Goal: Complete application form: Complete application form

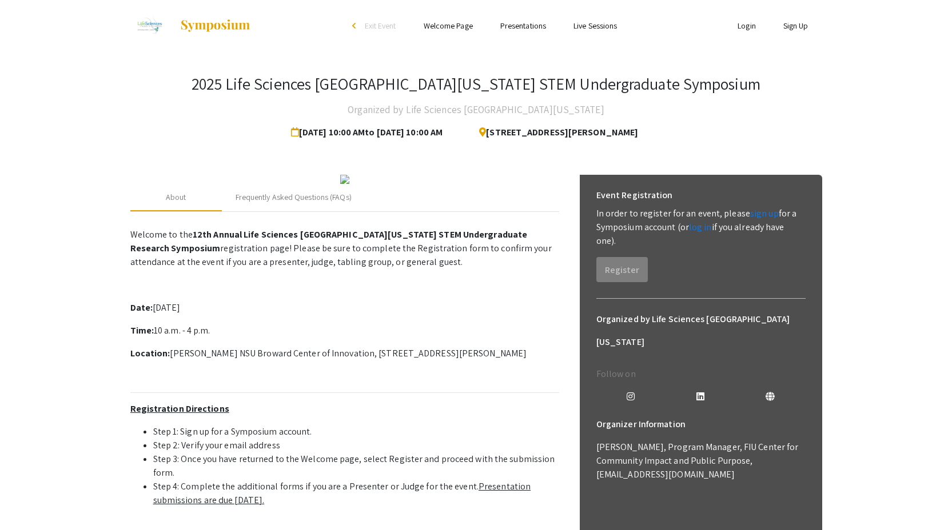
click at [101, 154] on app-registration-page-preview "2025 Life Sciences [GEOGRAPHIC_DATA][US_STATE] STEM Undergraduate Symposium Org…" at bounding box center [476, 354] width 952 height 607
click at [765, 215] on link "sign up" at bounding box center [764, 213] width 29 height 12
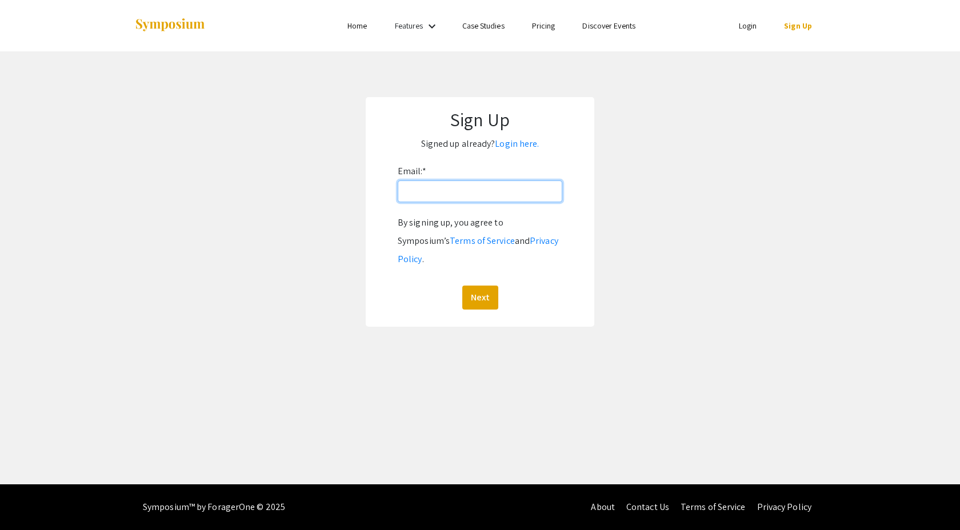
click at [440, 188] on input "Email: *" at bounding box center [480, 192] width 165 height 22
type input "[EMAIL_ADDRESS][DOMAIN_NAME]"
click at [462, 286] on button "Next" at bounding box center [480, 298] width 36 height 24
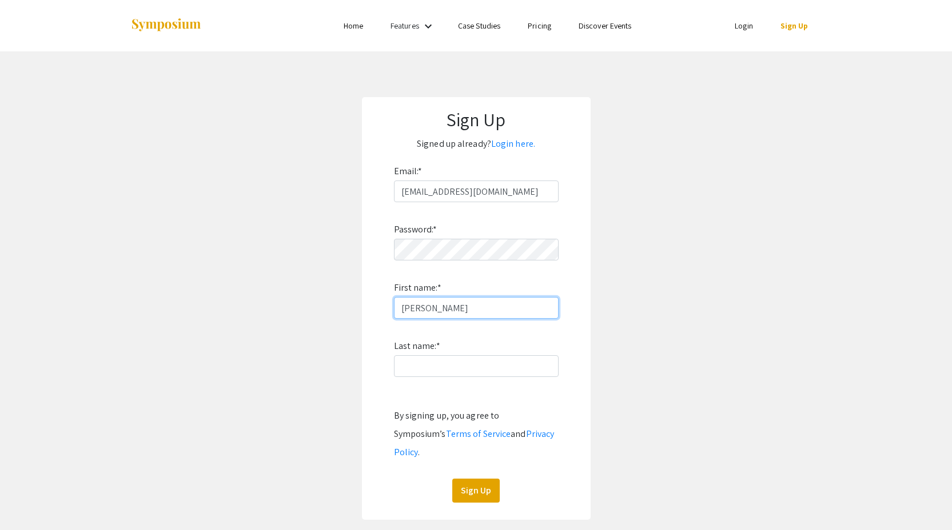
type input "[PERSON_NAME]"
type input "h"
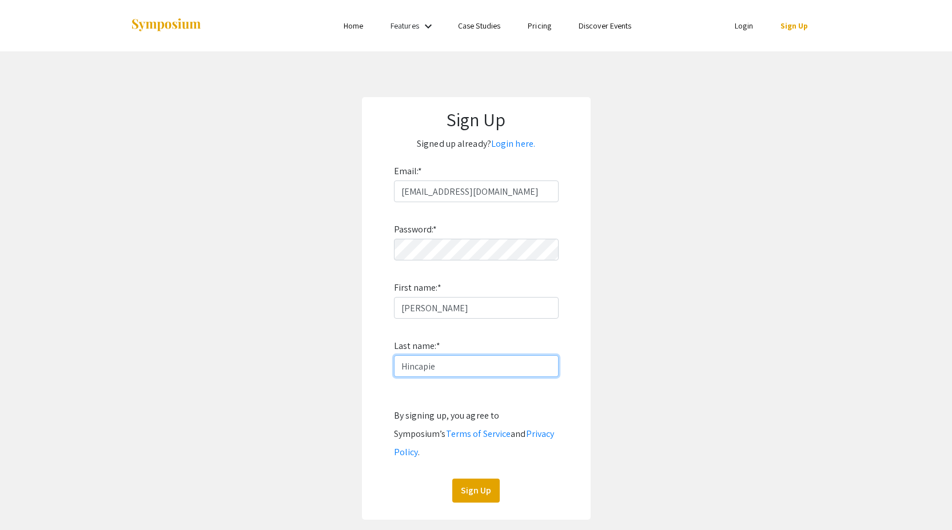
type input "Hincapie"
click at [479, 487] on div "Sign Up Signed up already? Login here. Email: * sebashincapie2005@gmail.com Pas…" at bounding box center [476, 308] width 229 height 423
click at [480, 479] on button "Sign Up" at bounding box center [475, 491] width 47 height 24
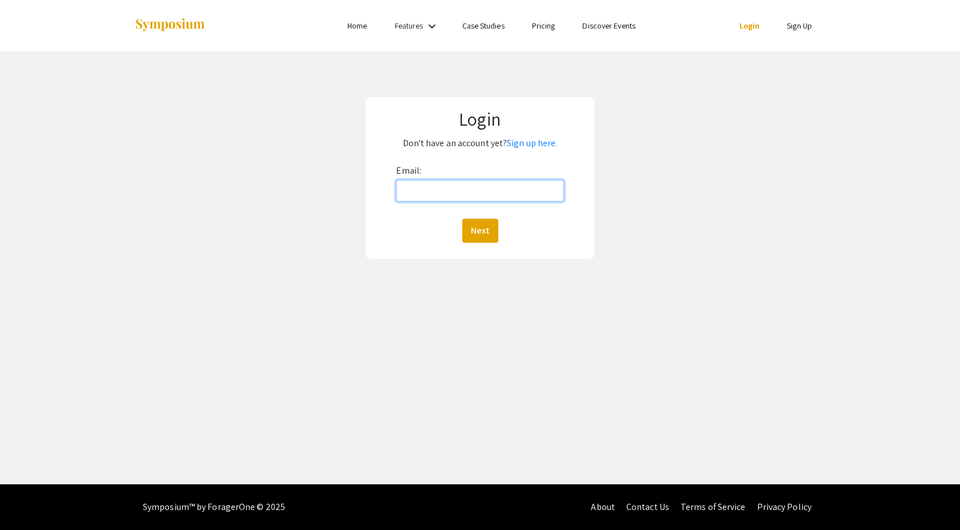
click at [472, 184] on input "Email:" at bounding box center [479, 191] width 167 height 22
type input "[EMAIL_ADDRESS][DOMAIN_NAME]"
click at [537, 186] on input "Email:" at bounding box center [479, 191] width 167 height 22
click at [500, 198] on input "Email:" at bounding box center [479, 191] width 167 height 22
click at [486, 183] on input "Email:" at bounding box center [479, 191] width 167 height 22
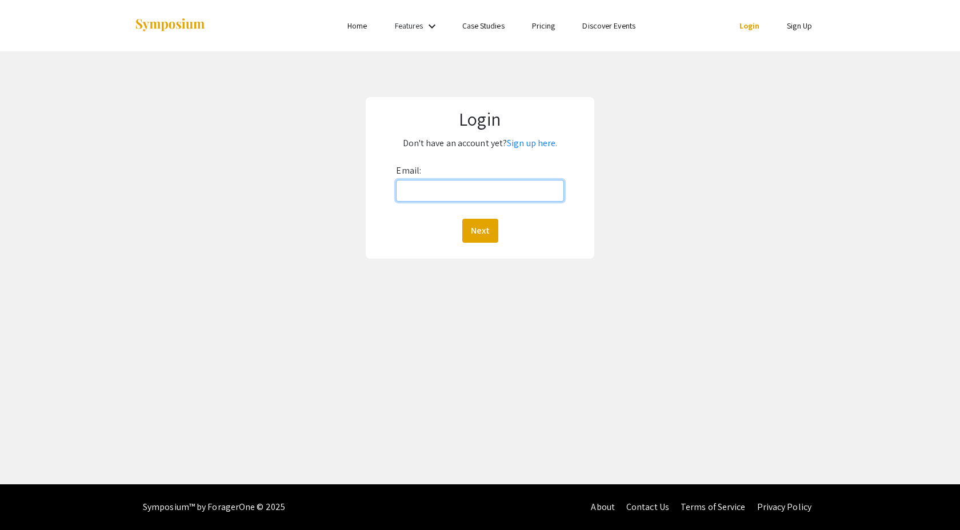
type input "[EMAIL_ADDRESS][DOMAIN_NAME]"
drag, startPoint x: 519, startPoint y: 193, endPoint x: 391, endPoint y: 191, distance: 127.5
click at [391, 191] on form "Email: [EMAIL_ADDRESS][DOMAIN_NAME] Next" at bounding box center [479, 202] width 209 height 81
click at [509, 175] on div "Email: [EMAIL_ADDRESS][DOMAIN_NAME] Next" at bounding box center [479, 202] width 167 height 81
click at [509, 185] on input "[EMAIL_ADDRESS][DOMAIN_NAME]" at bounding box center [479, 191] width 167 height 22
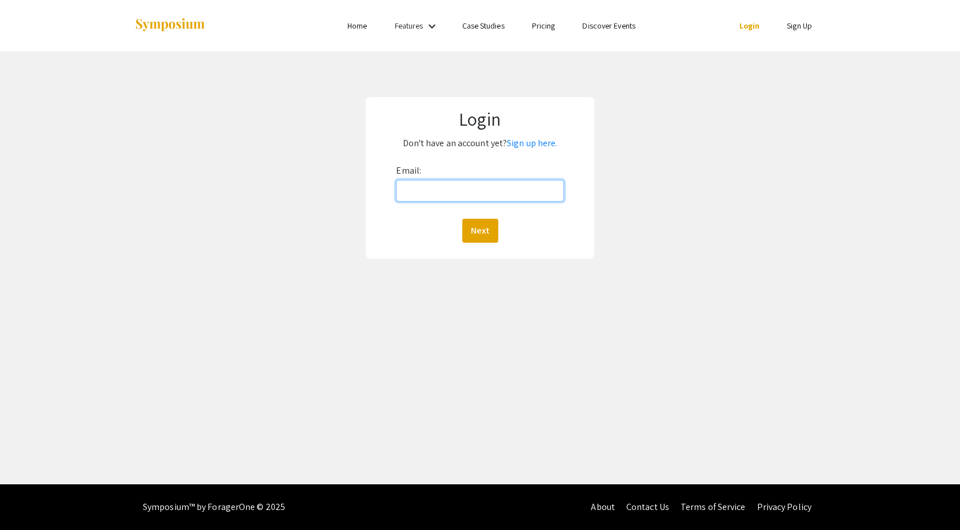
click at [528, 187] on input "Email:" at bounding box center [479, 191] width 167 height 22
click at [533, 295] on div "Login Don't have an account yet? Sign up here. Email: Next" at bounding box center [479, 177] width 977 height 253
click at [497, 189] on input "Email:" at bounding box center [479, 191] width 167 height 22
type input "[EMAIL_ADDRESS][DOMAIN_NAME]"
click at [485, 229] on button "Next" at bounding box center [480, 231] width 36 height 24
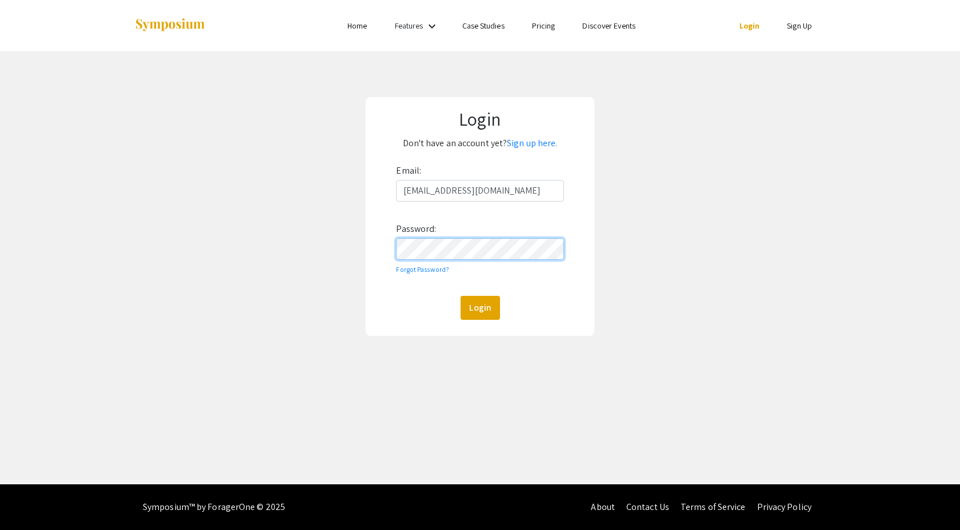
click at [461, 296] on button "Login" at bounding box center [480, 308] width 39 height 24
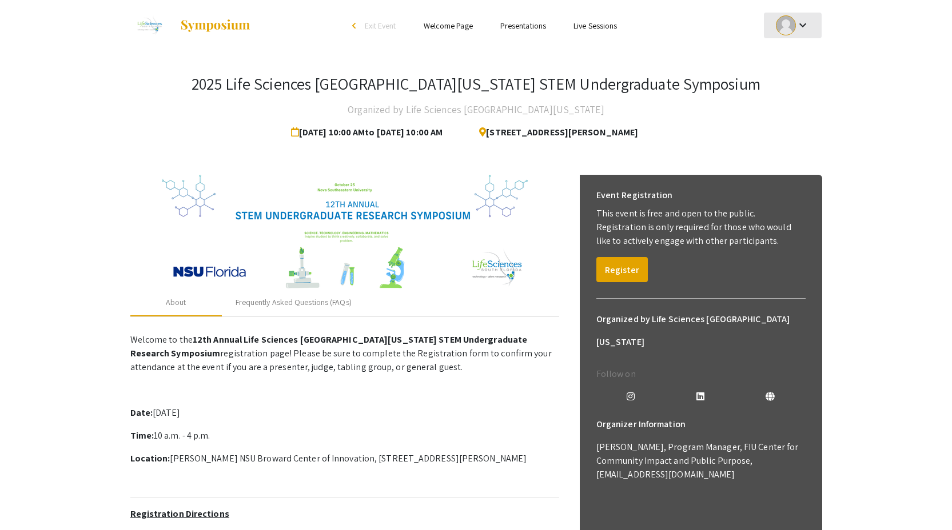
click at [792, 23] on div at bounding box center [786, 25] width 20 height 20
click at [799, 23] on div at bounding box center [476, 265] width 952 height 530
click at [629, 270] on button "Register" at bounding box center [621, 269] width 51 height 25
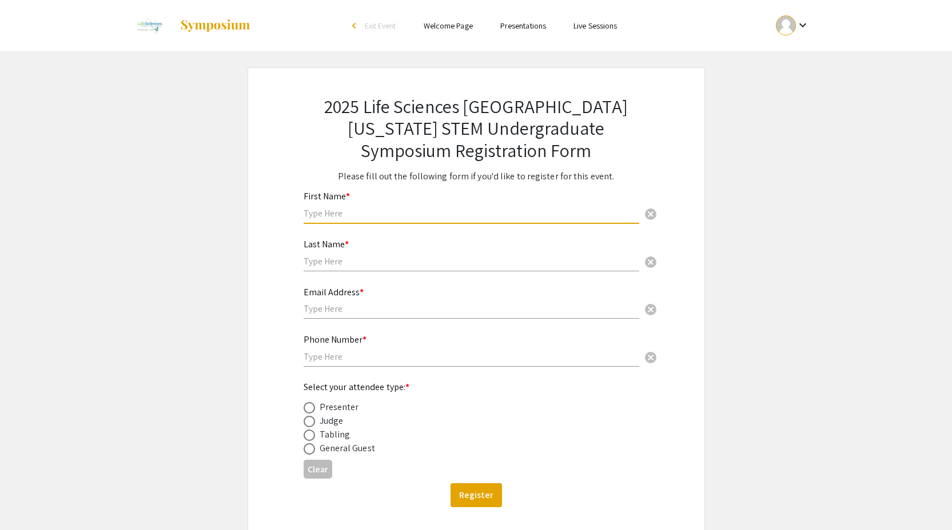
click at [417, 207] on input "text" at bounding box center [470, 213] width 335 height 12
type input "[PERSON_NAME]"
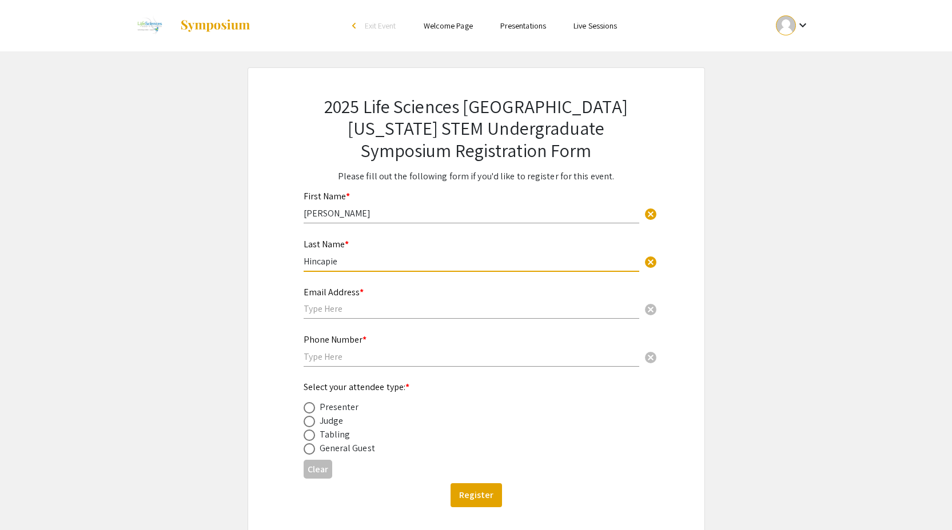
type input "Hincapie"
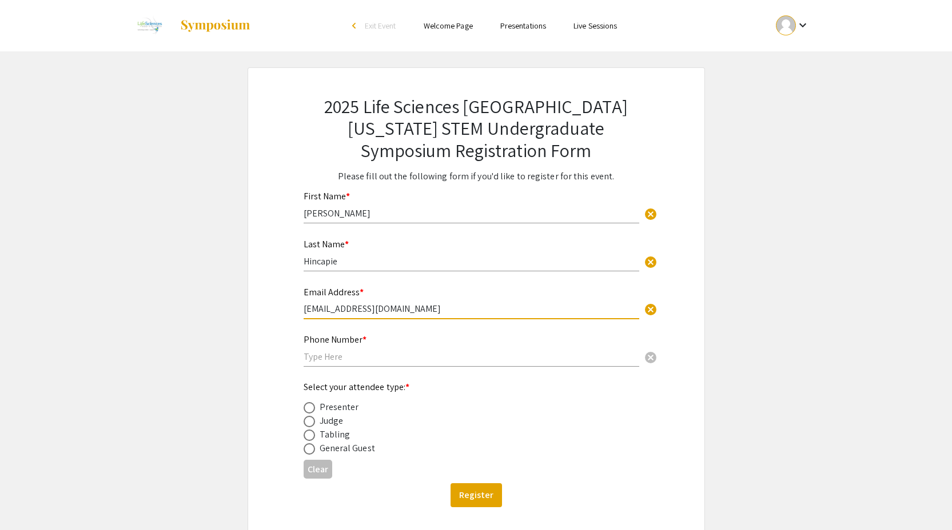
type input "[EMAIL_ADDRESS][DOMAIN_NAME]"
click at [345, 363] on input "text" at bounding box center [470, 357] width 335 height 12
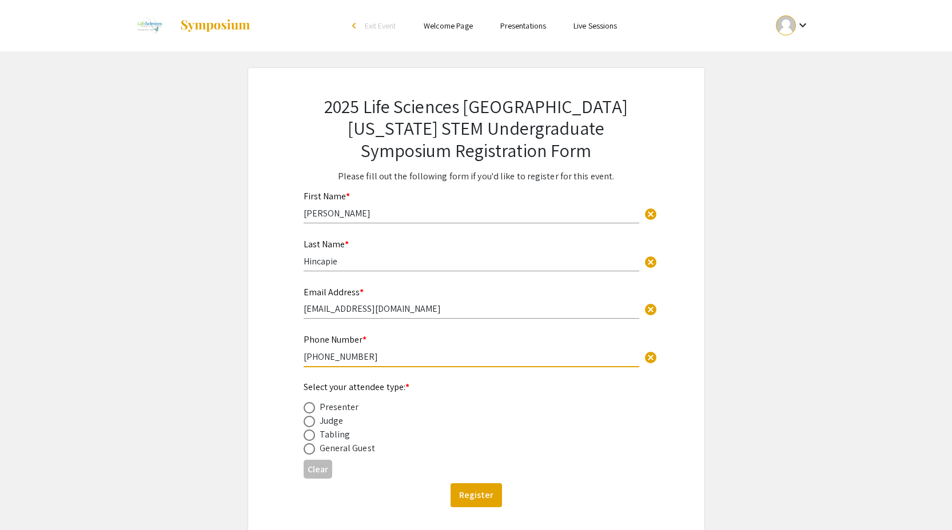
type input "[PHONE_NUMBER]"
click at [307, 411] on span at bounding box center [308, 407] width 11 height 11
click at [307, 411] on input "radio" at bounding box center [308, 407] width 11 height 11
radio input "true"
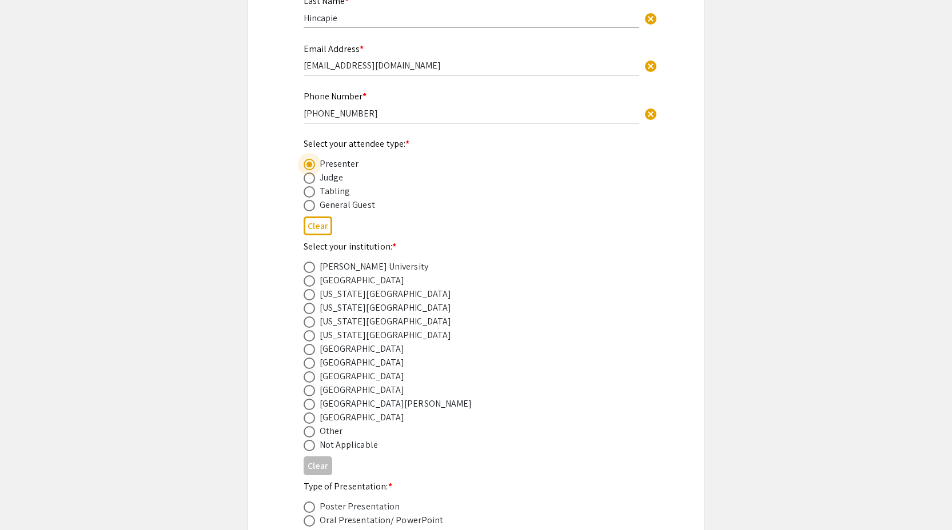
scroll to position [246, 0]
click at [303, 374] on span at bounding box center [308, 374] width 11 height 11
click at [303, 374] on input "radio" at bounding box center [308, 374] width 11 height 11
radio input "true"
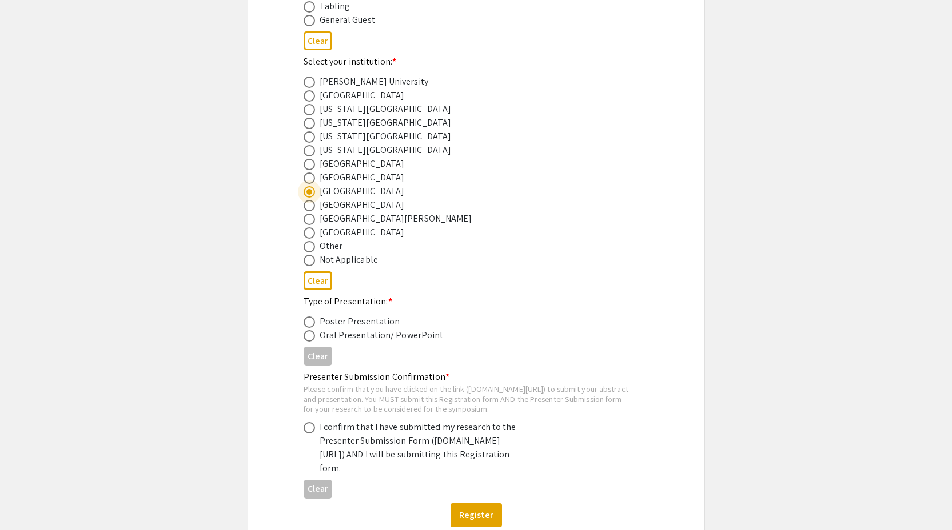
scroll to position [430, 0]
click at [313, 321] on span at bounding box center [308, 320] width 11 height 11
click at [313, 321] on input "radio" at bounding box center [308, 320] width 11 height 11
radio input "true"
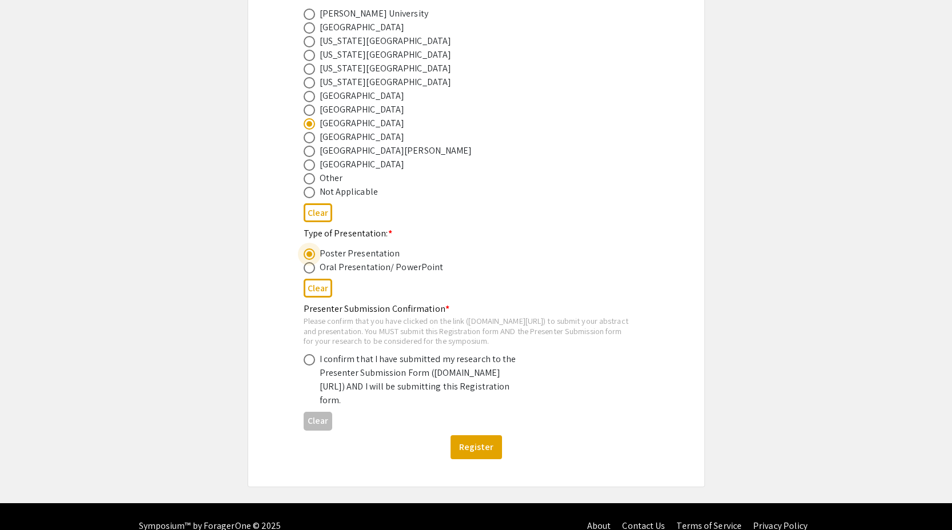
scroll to position [542, 0]
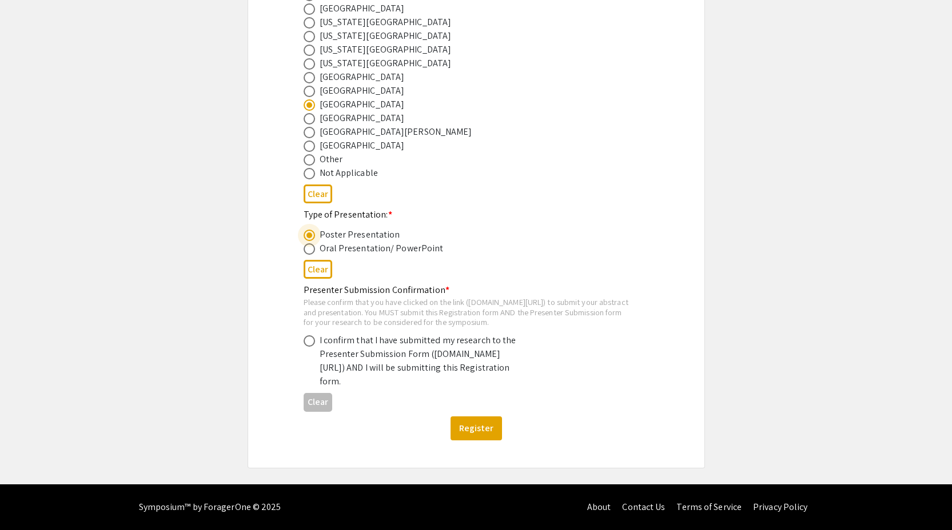
click at [436, 297] on div "Please confirm that you have clicked on the link ([DOMAIN_NAME][URL]) to submit…" at bounding box center [466, 312] width 327 height 30
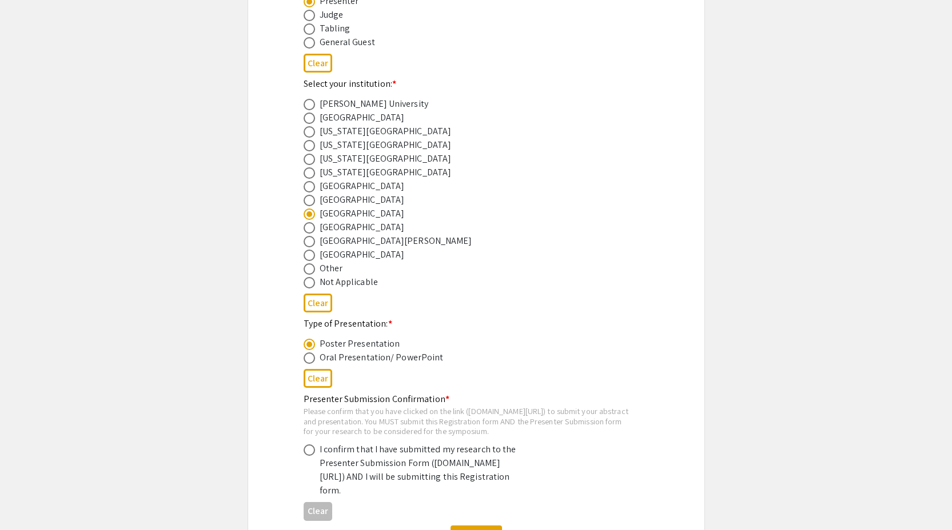
scroll to position [389, 0]
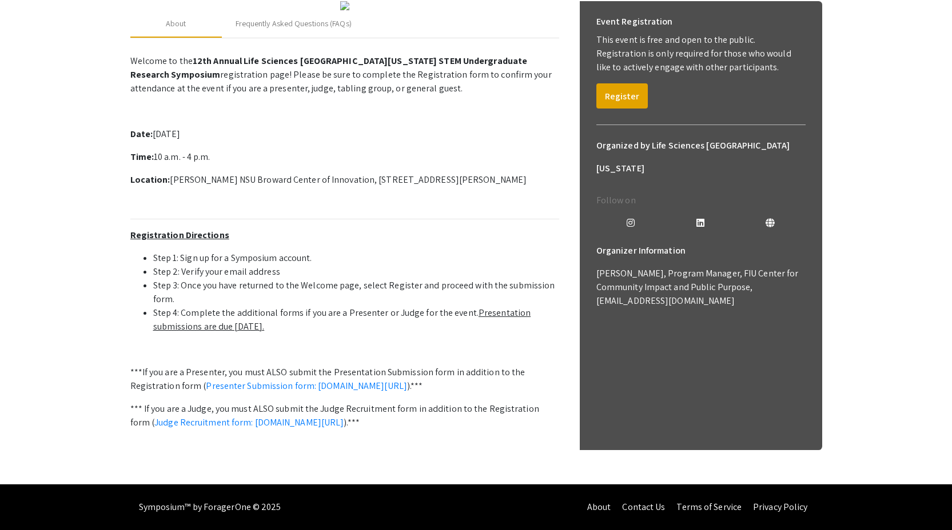
scroll to position [261, 0]
click at [374, 392] on link "Presenter Submission form: symposium.foragerone.com/lssfsymposium2025/submission" at bounding box center [306, 386] width 201 height 12
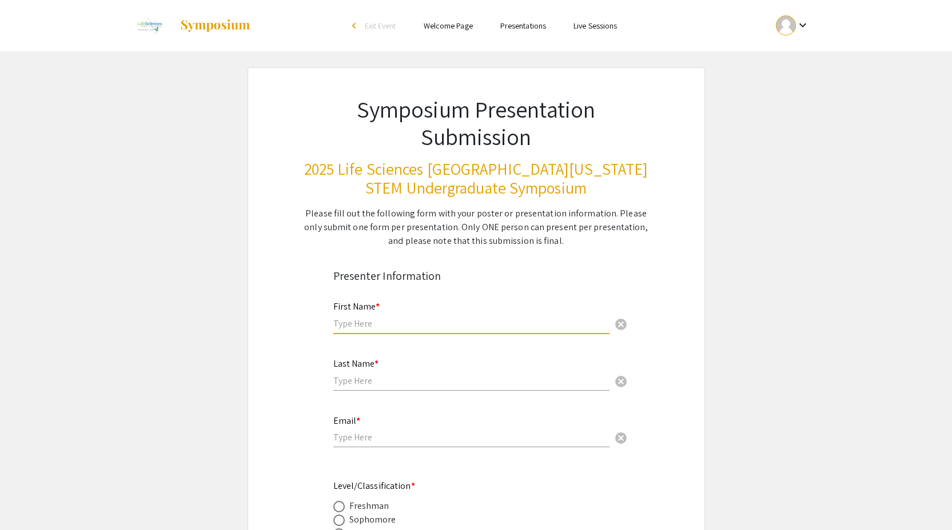
click at [425, 322] on input "text" at bounding box center [471, 324] width 276 height 12
type input "a"
type input "s"
type input "[PERSON_NAME]"
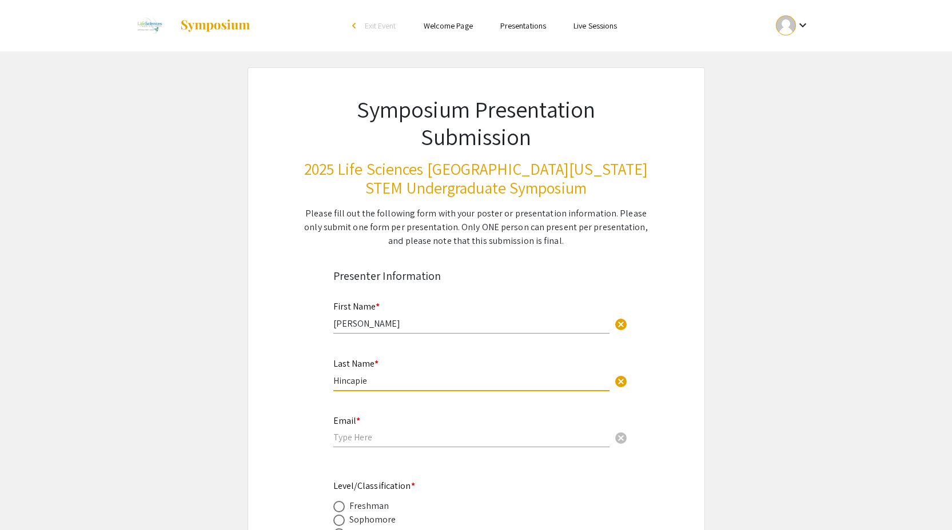
type input "Hincapie"
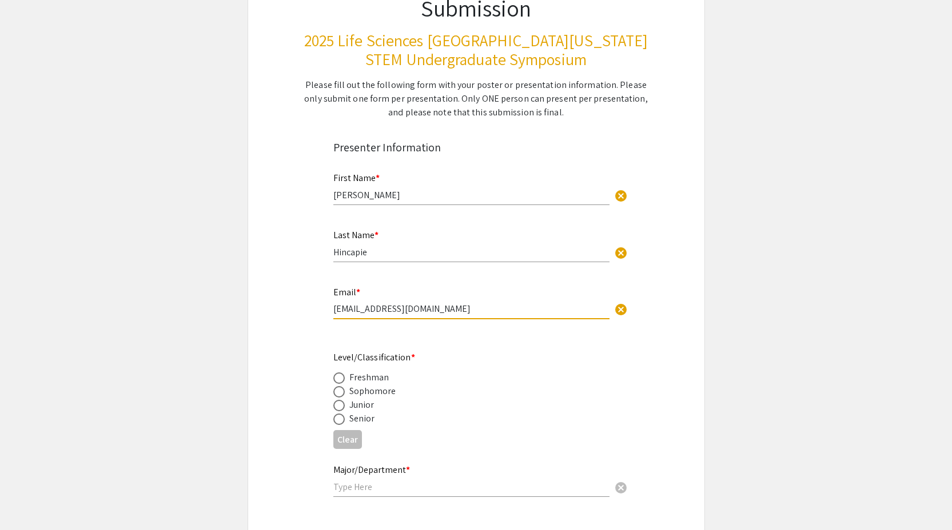
scroll to position [194, 0]
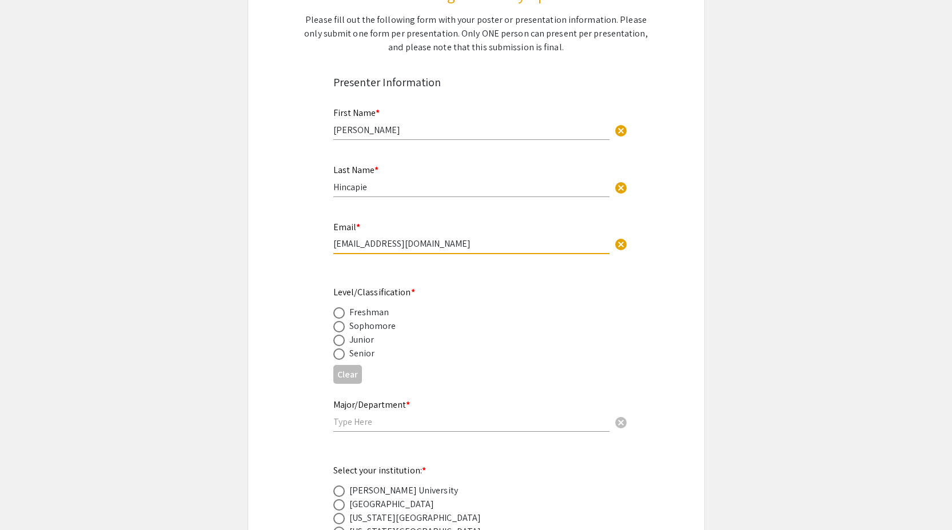
type input "[EMAIL_ADDRESS][DOMAIN_NAME]"
click at [337, 341] on span at bounding box center [338, 340] width 11 height 11
click at [337, 341] on input "radio" at bounding box center [338, 340] width 11 height 11
radio input "true"
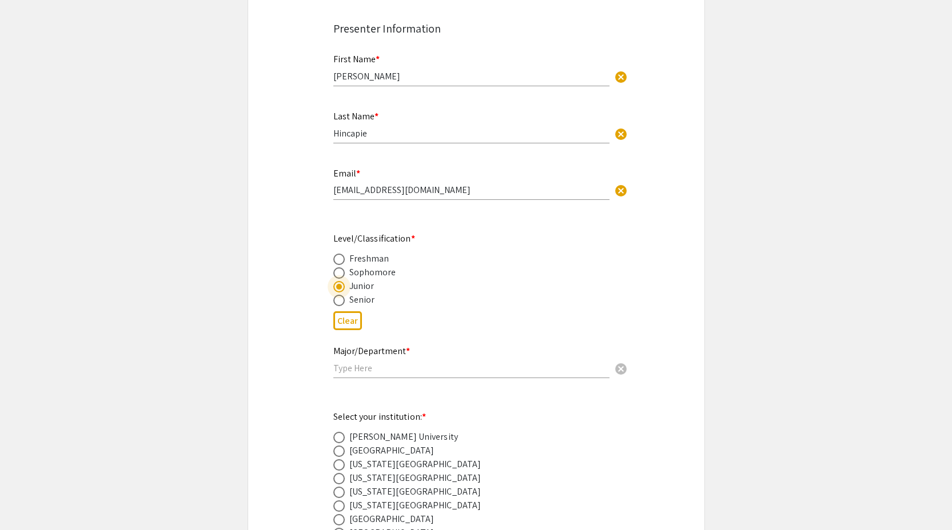
scroll to position [266, 0]
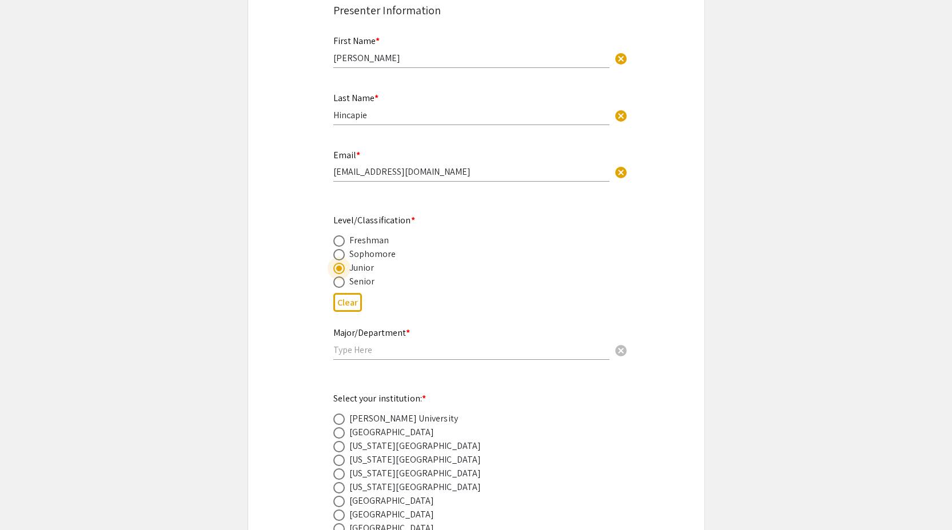
click at [437, 346] on input "text" at bounding box center [471, 350] width 276 height 12
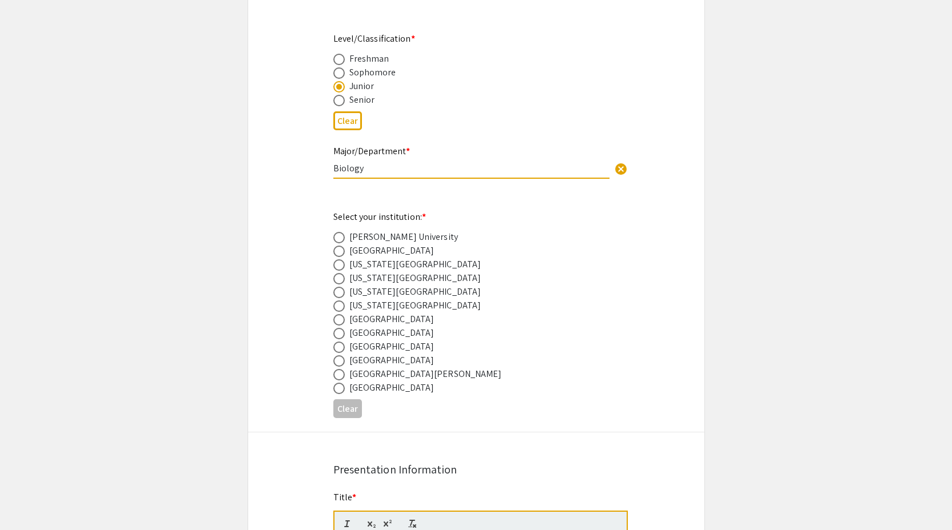
scroll to position [483, 0]
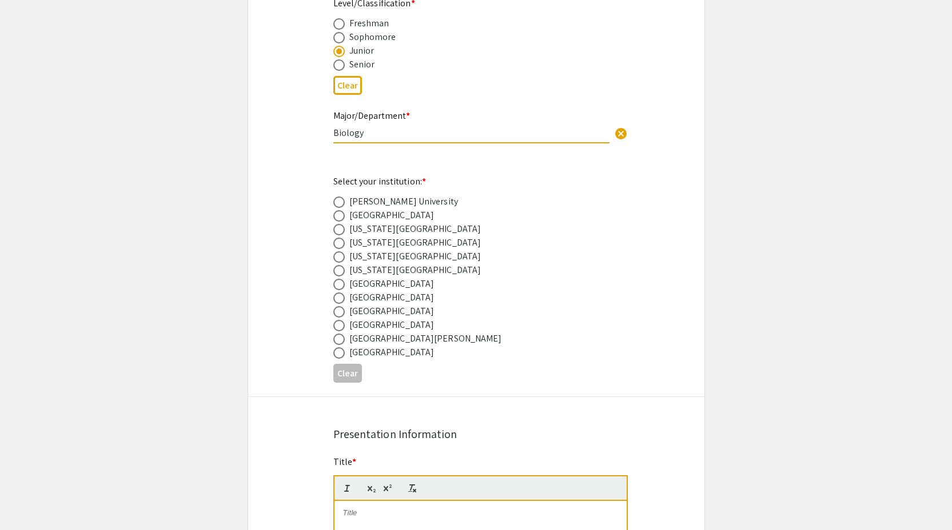
type input "Biology"
click at [340, 316] on span at bounding box center [338, 311] width 11 height 11
click at [340, 316] on input "radio" at bounding box center [338, 311] width 11 height 11
radio input "true"
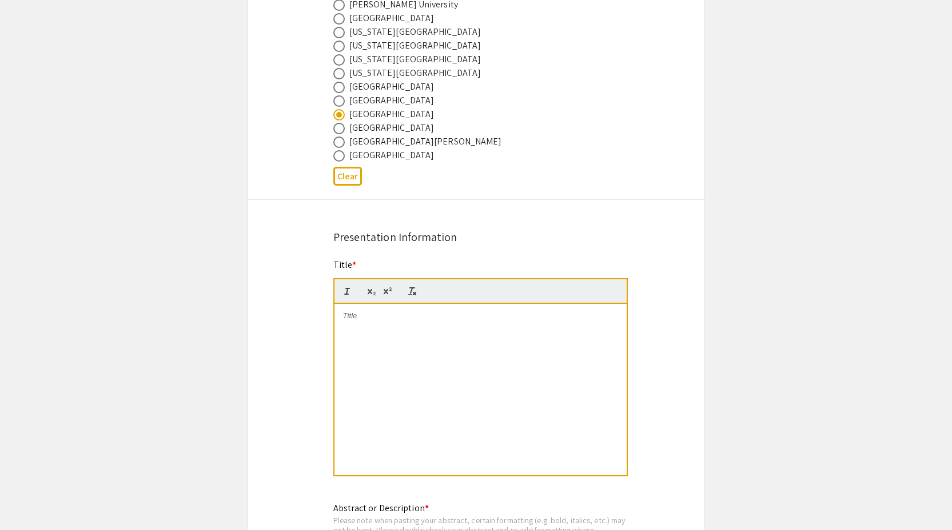
scroll to position [810, 0]
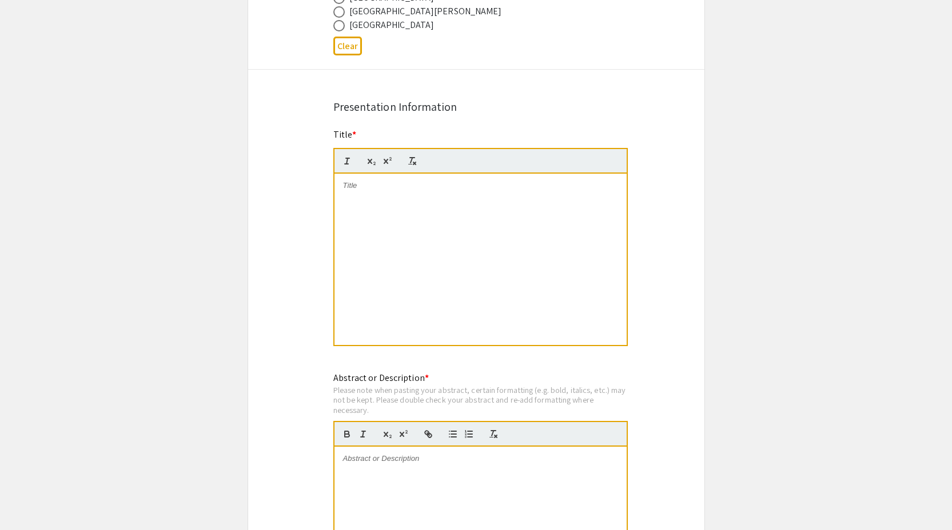
click at [429, 191] on p at bounding box center [480, 186] width 275 height 10
paste div
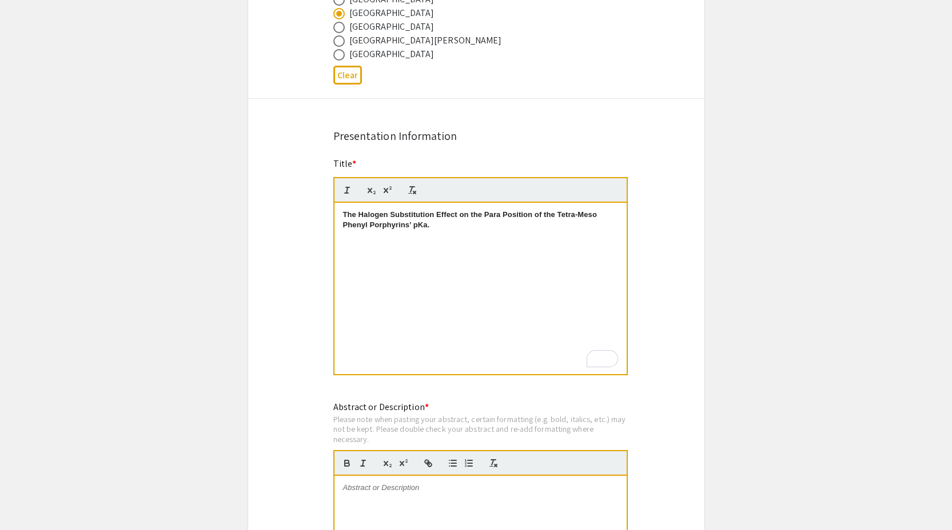
scroll to position [784, 0]
drag, startPoint x: 478, startPoint y: 234, endPoint x: 322, endPoint y: 214, distance: 157.2
click at [322, 214] on div "Symposium Presentation Submission 2025 Life Sciences South Florida STEM Undergr…" at bounding box center [475, 315] width 457 height 2063
click at [428, 234] on div "The Halogen Substitution Effect on the Para Position of the Tetra-Meso Phenyl P…" at bounding box center [480, 286] width 292 height 171
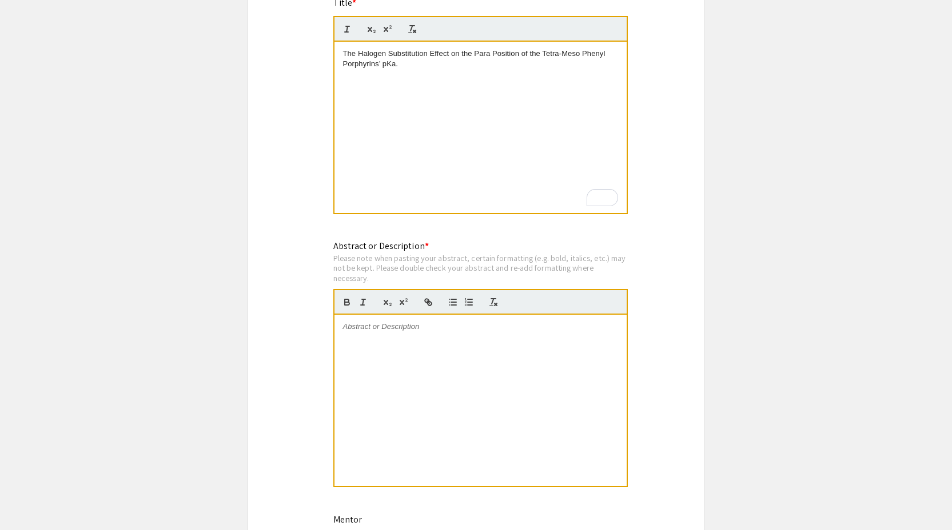
scroll to position [938, 0]
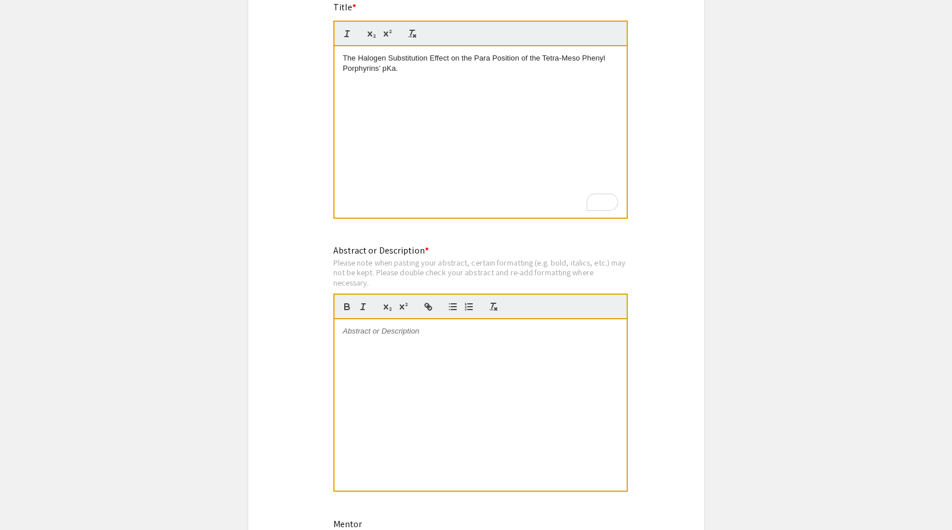
click at [439, 342] on div at bounding box center [480, 404] width 292 height 171
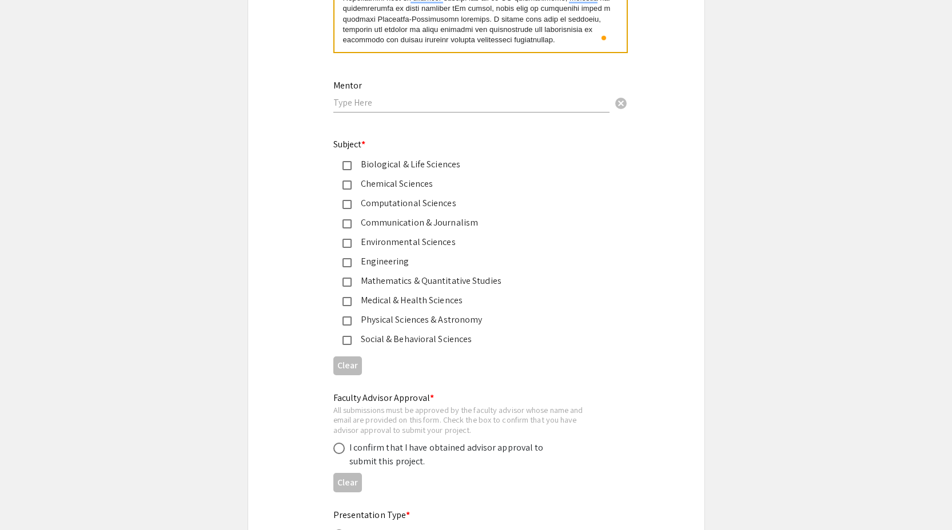
scroll to position [1400, 0]
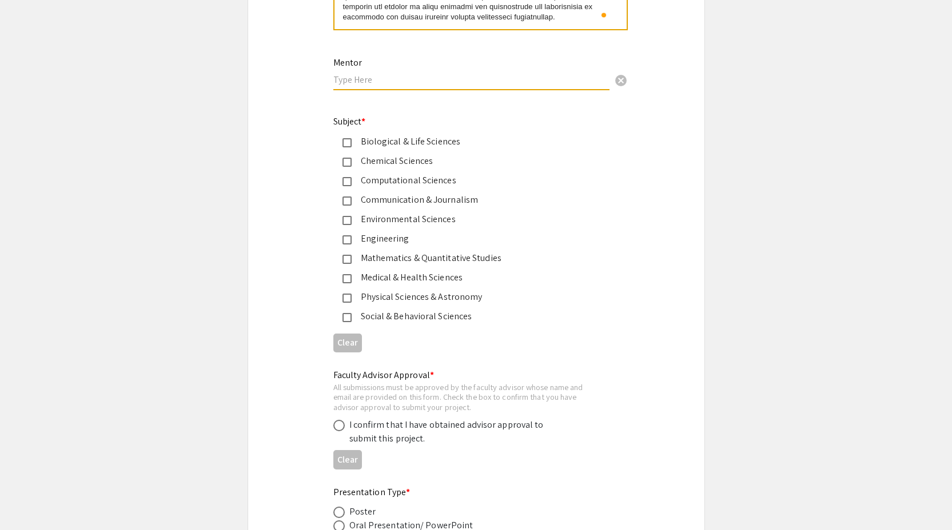
click at [400, 83] on input "text" at bounding box center [471, 80] width 276 height 12
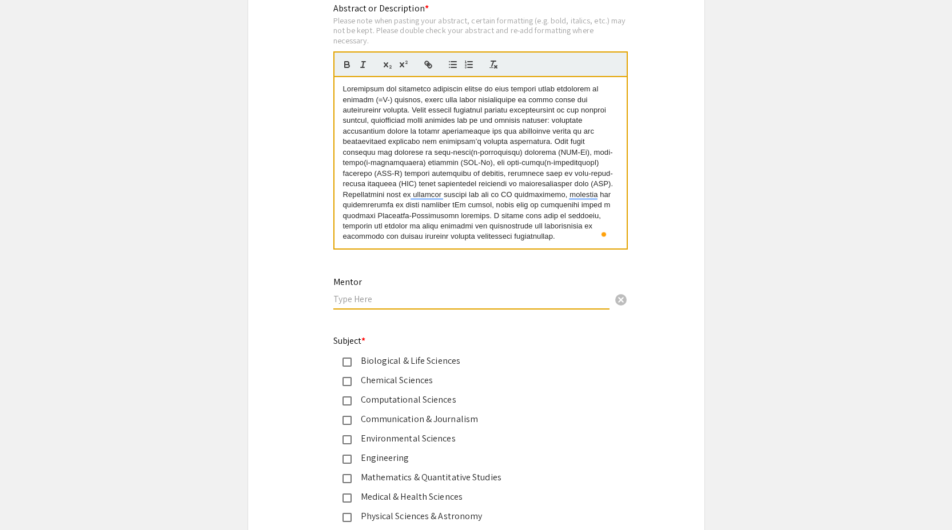
scroll to position [1180, 0]
type input "M"
type input "Dr. Maria Ballester"
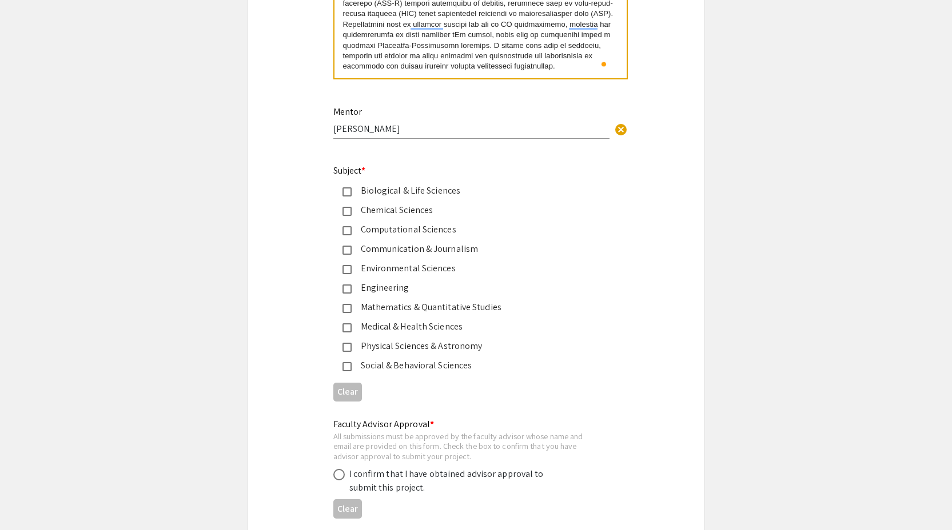
scroll to position [1358, 0]
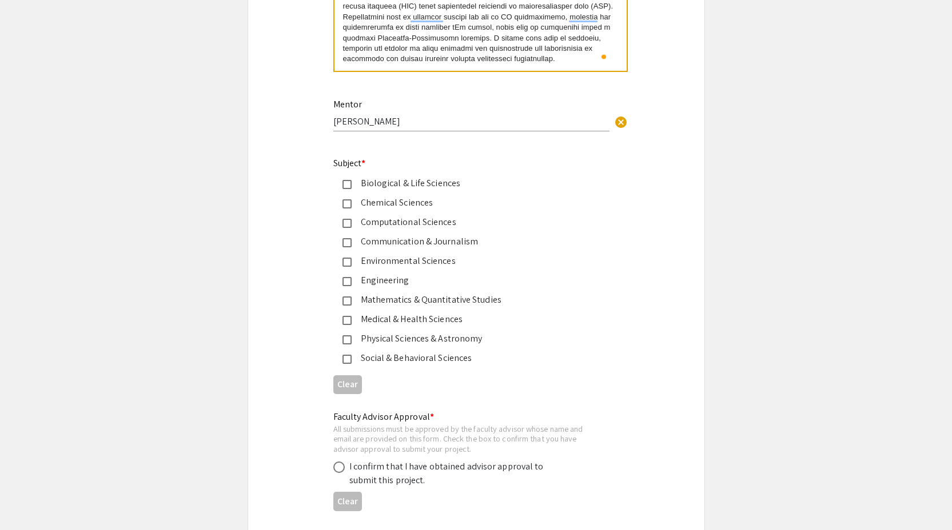
click at [345, 205] on mat-pseudo-checkbox at bounding box center [346, 203] width 9 height 9
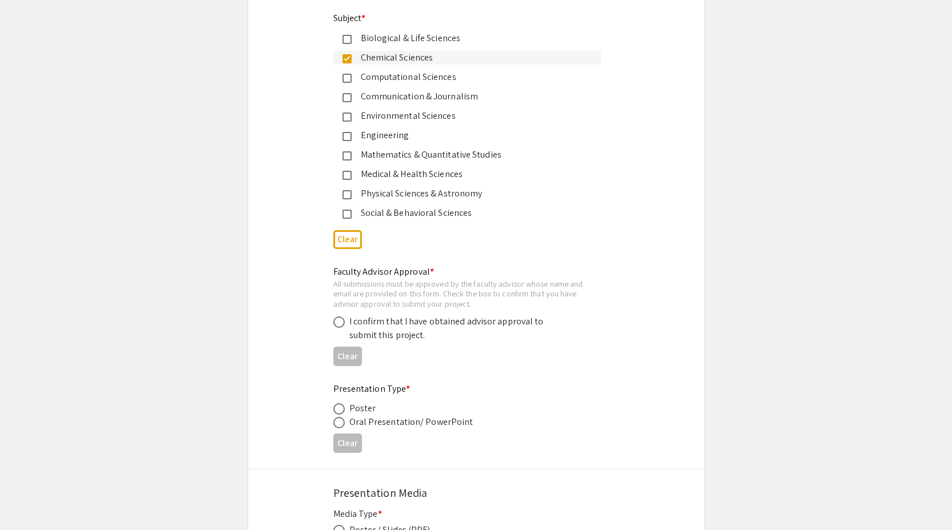
scroll to position [1523, 0]
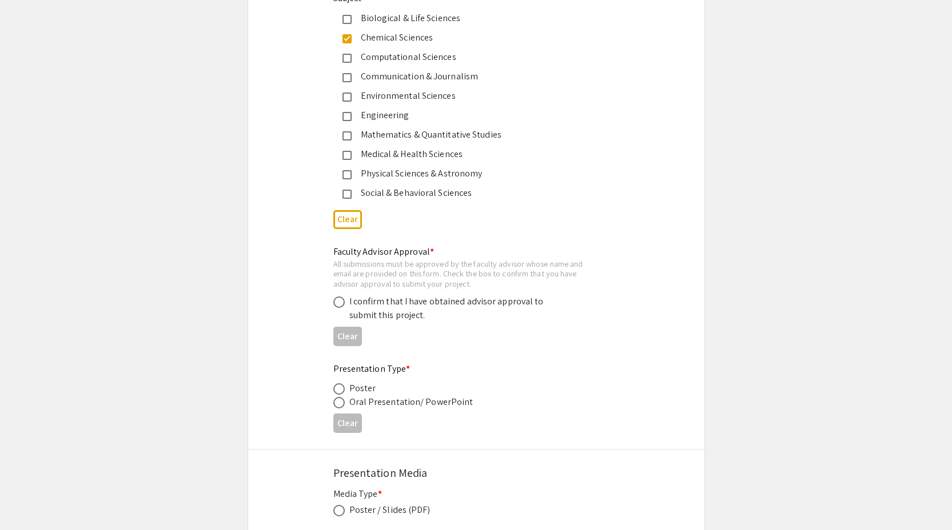
click at [293, 304] on div "Faculty Advisor Approval * All submissions must be approved by the faculty advi…" at bounding box center [476, 298] width 456 height 106
click at [338, 308] on span at bounding box center [338, 302] width 11 height 11
click at [338, 308] on input "radio" at bounding box center [338, 302] width 11 height 11
radio input "true"
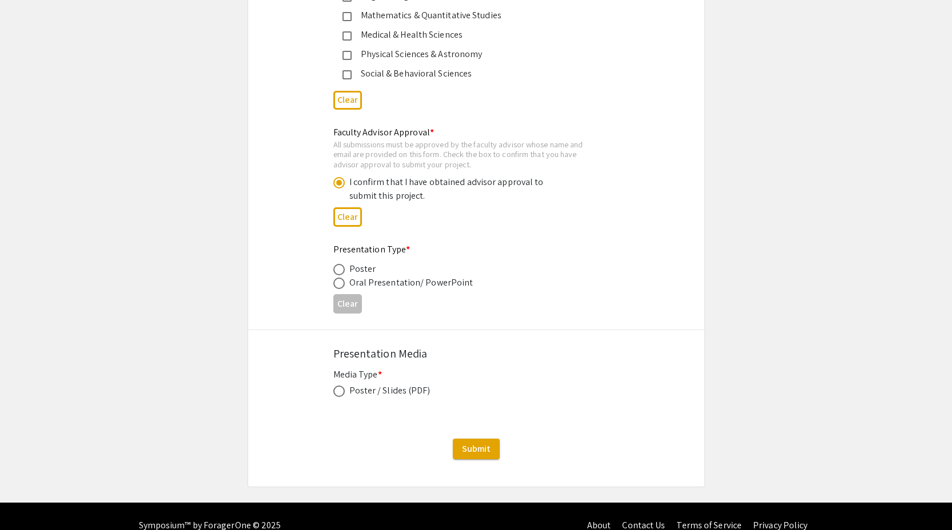
scroll to position [1664, 0]
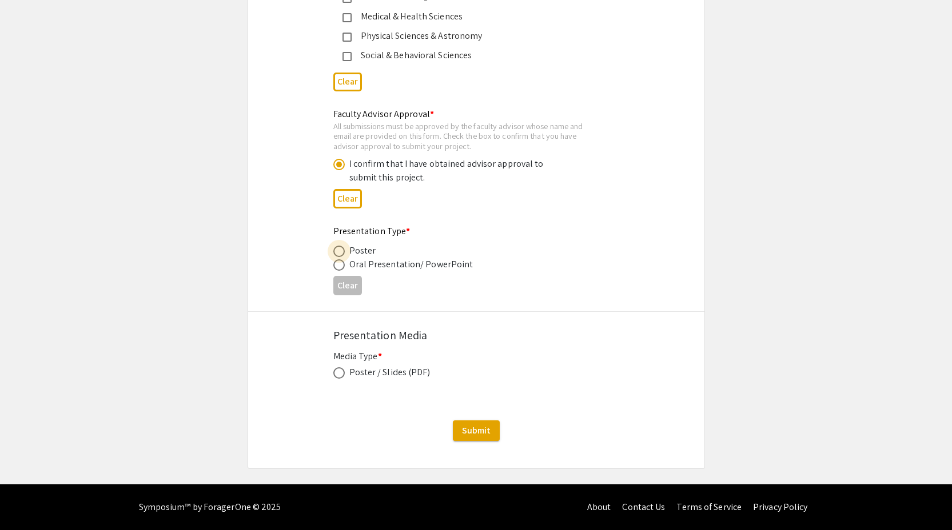
click at [336, 254] on span at bounding box center [338, 251] width 11 height 11
click at [336, 254] on input "radio" at bounding box center [338, 251] width 11 height 11
radio input "true"
click at [334, 371] on span at bounding box center [338, 372] width 11 height 11
click at [334, 371] on input "radio" at bounding box center [338, 372] width 11 height 11
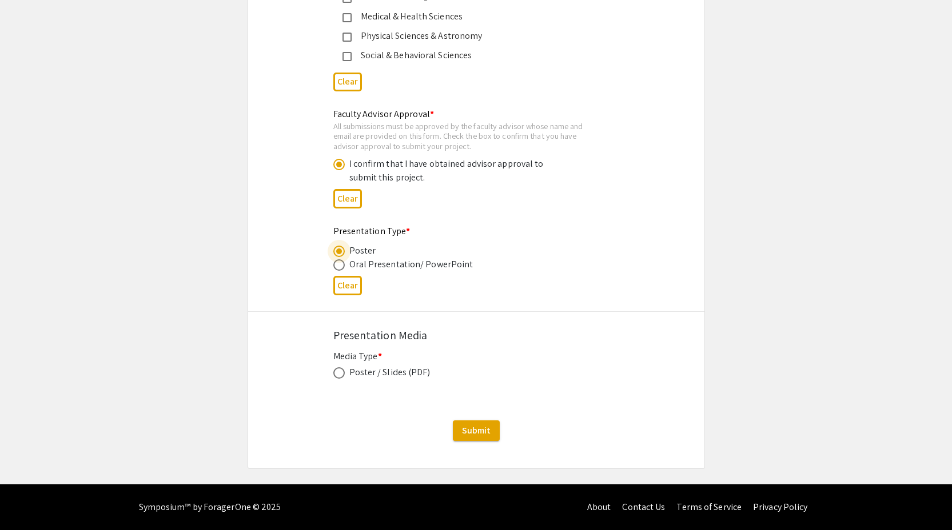
radio input "true"
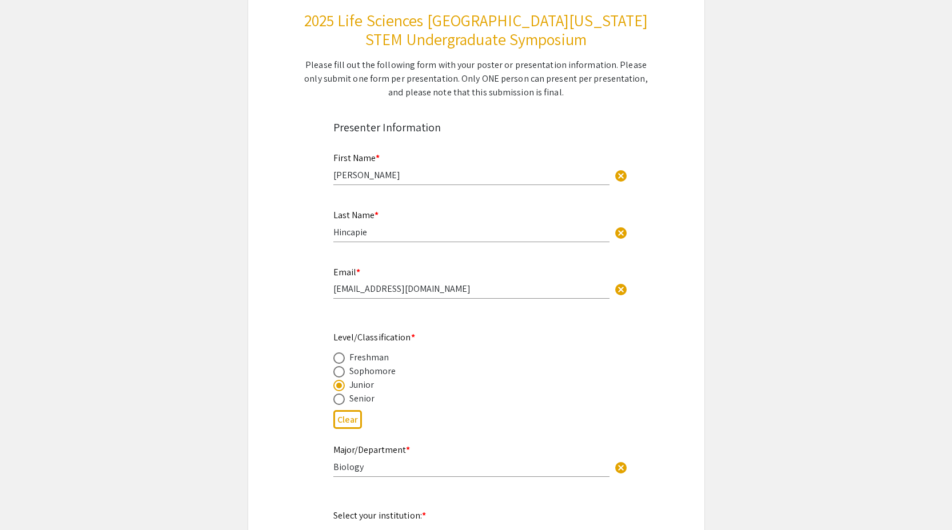
scroll to position [0, 0]
